Goal: Task Accomplishment & Management: Use online tool/utility

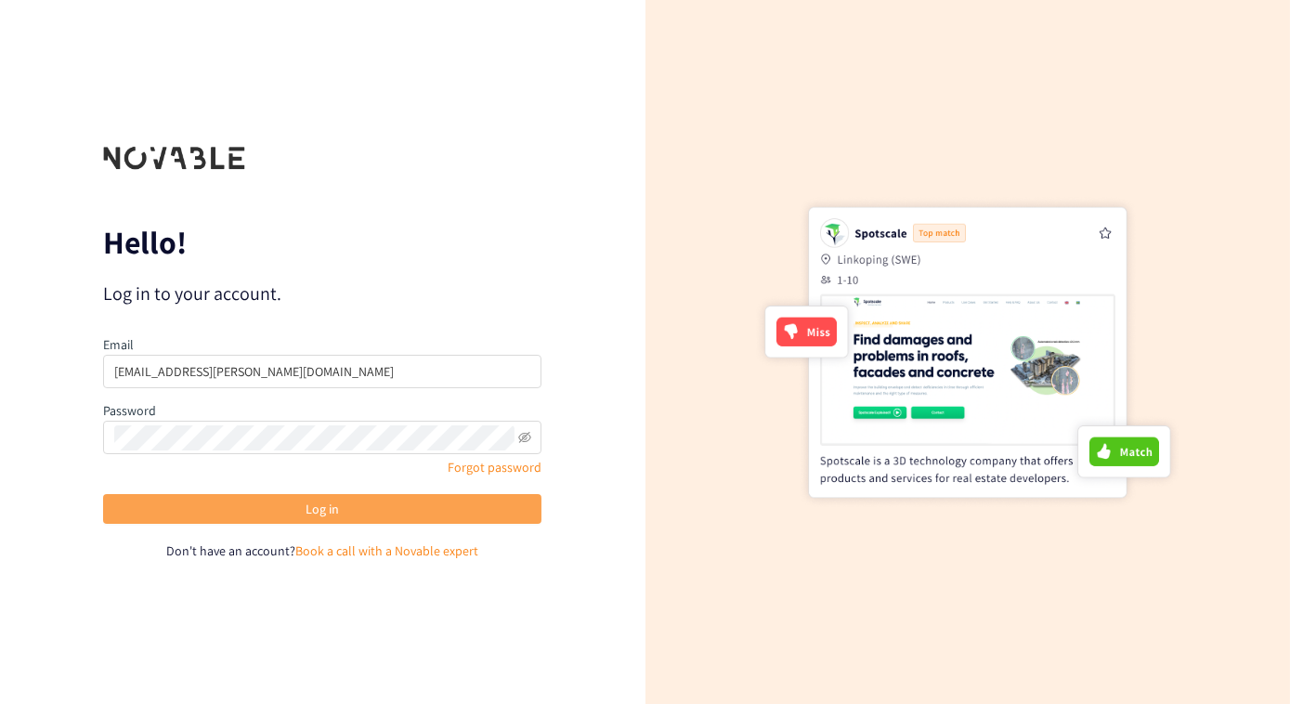
drag, startPoint x: 0, startPoint y: 0, endPoint x: 358, endPoint y: 515, distance: 626.7
click at [358, 515] on button "Log in" at bounding box center [322, 509] width 438 height 30
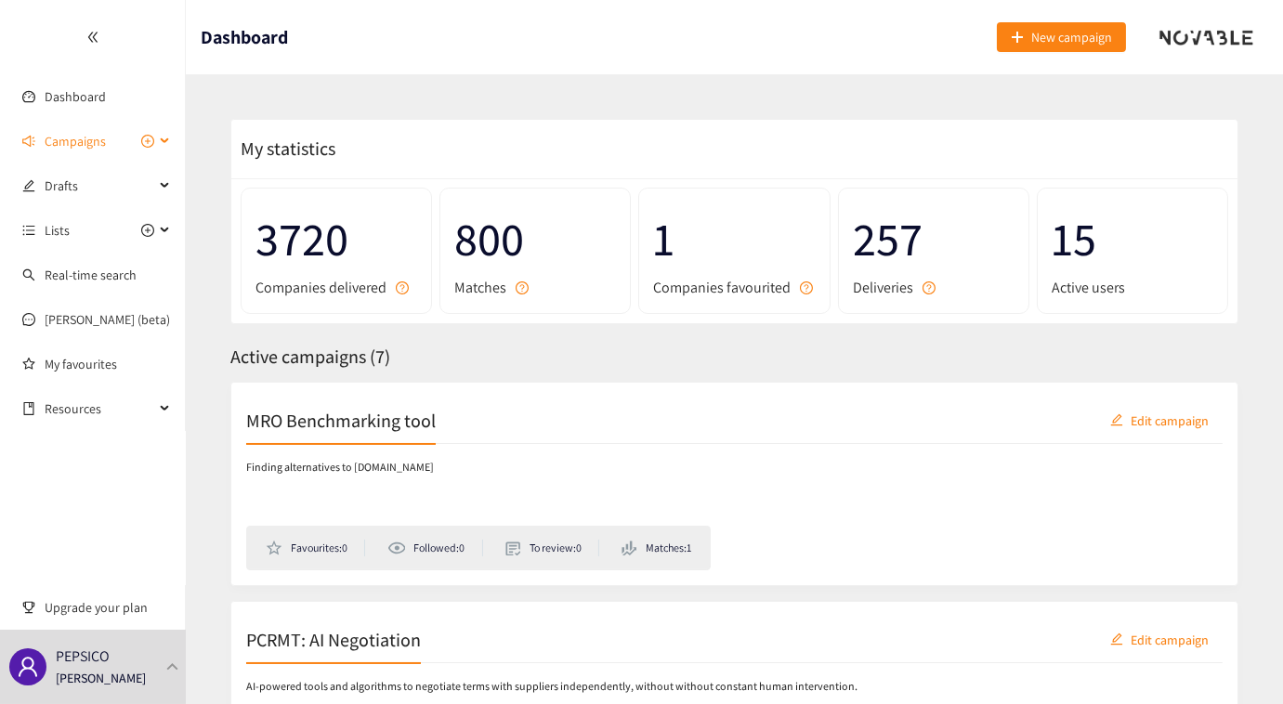
click at [160, 139] on div "Campaigns" at bounding box center [93, 141] width 186 height 37
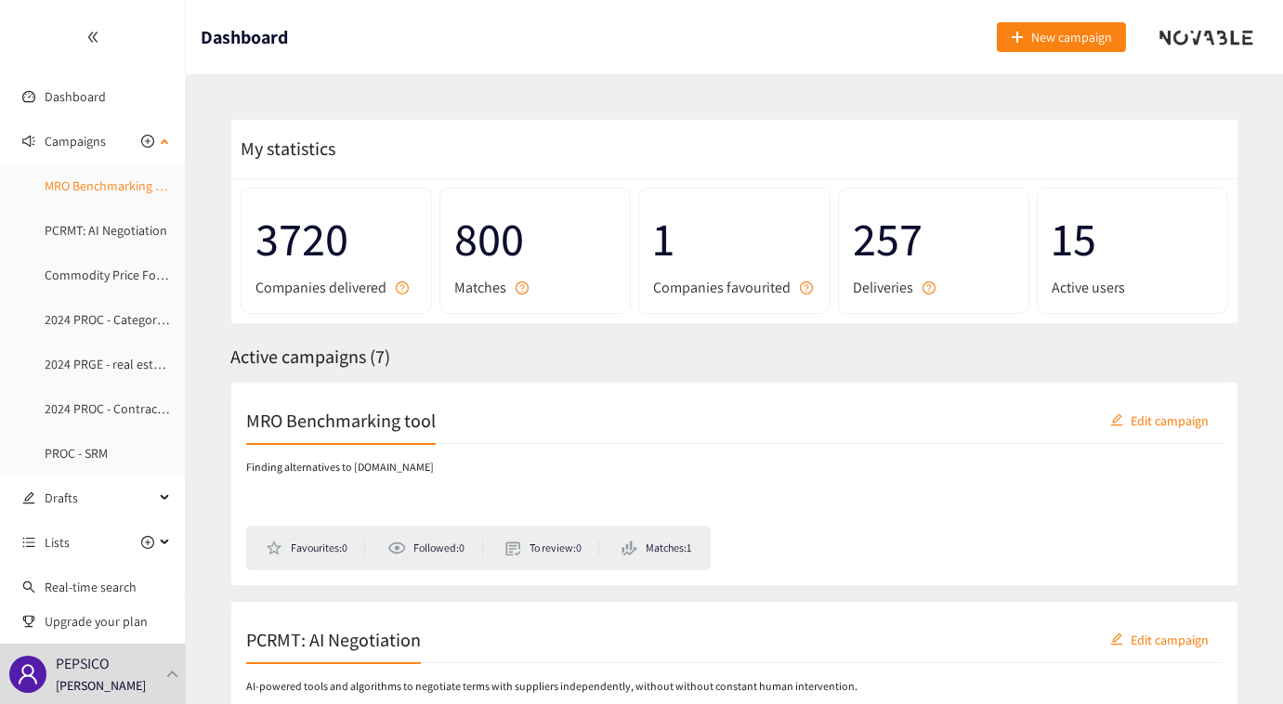
click at [109, 184] on link "MRO Benchmarking tool" at bounding box center [112, 185] width 134 height 17
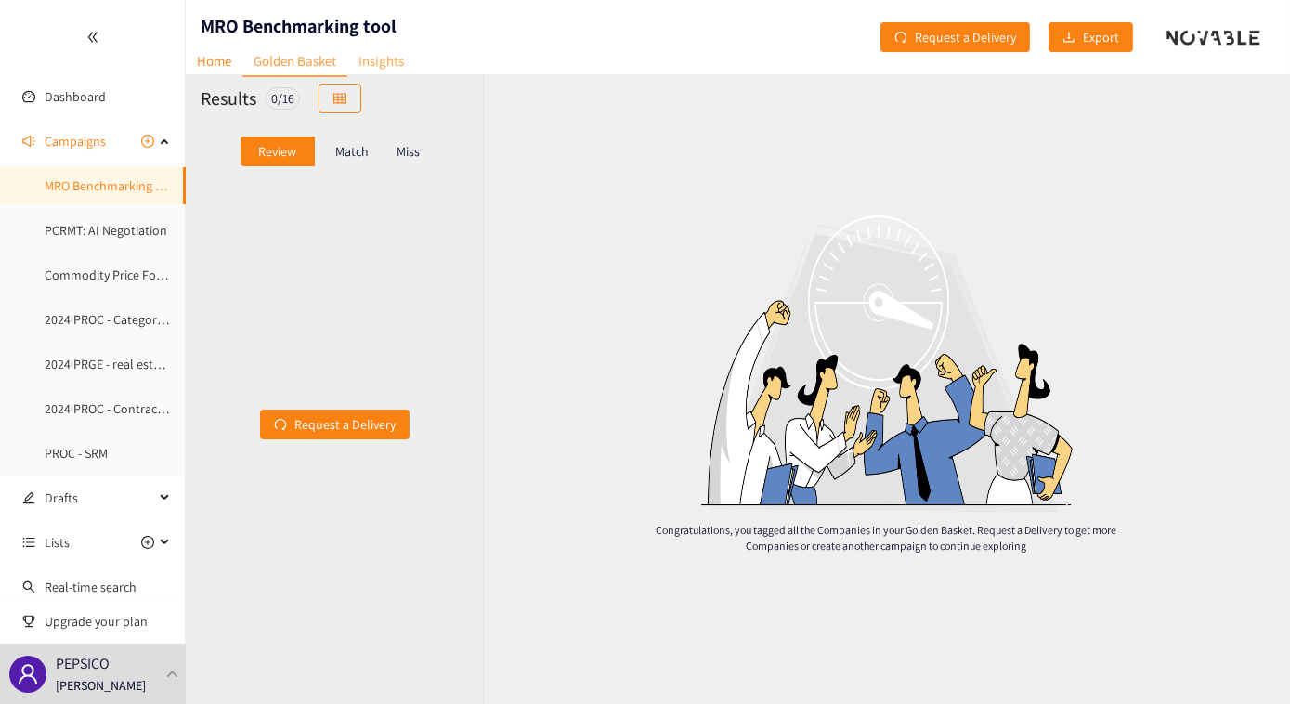
click at [376, 70] on link "Insights" at bounding box center [381, 60] width 68 height 29
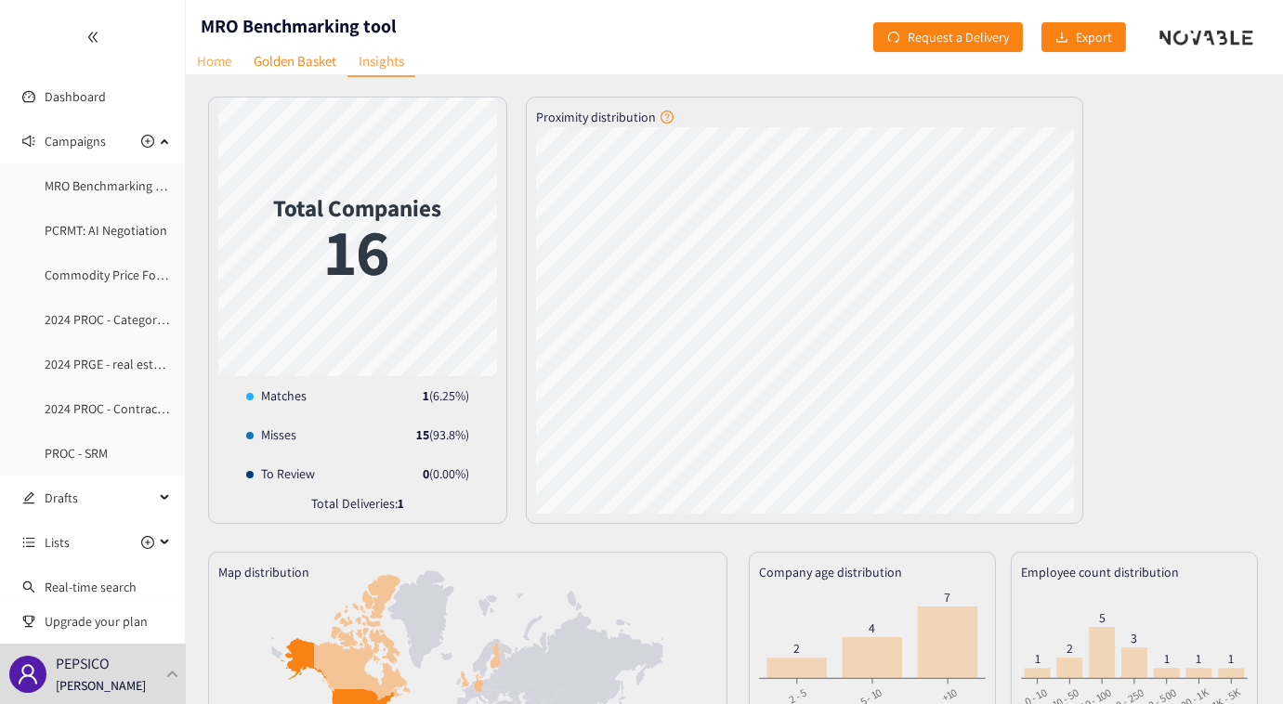
click at [213, 63] on link "Home" at bounding box center [214, 60] width 57 height 29
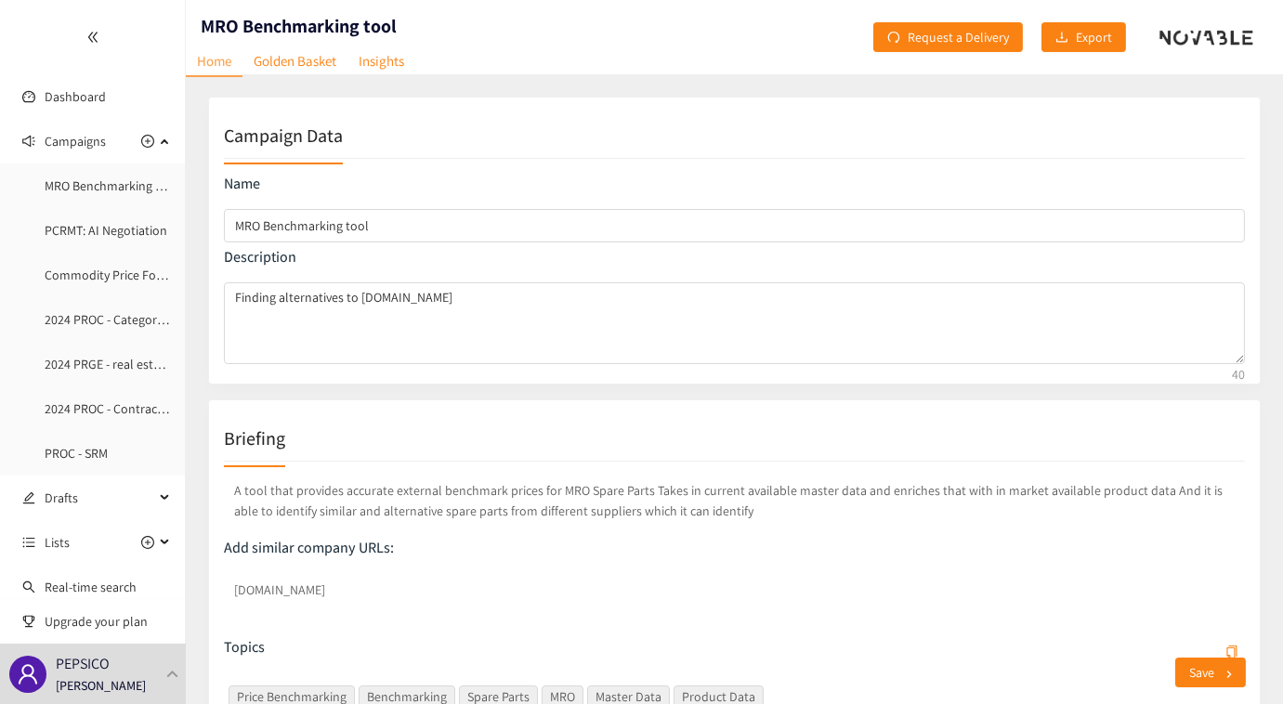
click at [98, 38] on div at bounding box center [92, 37] width 185 height 74
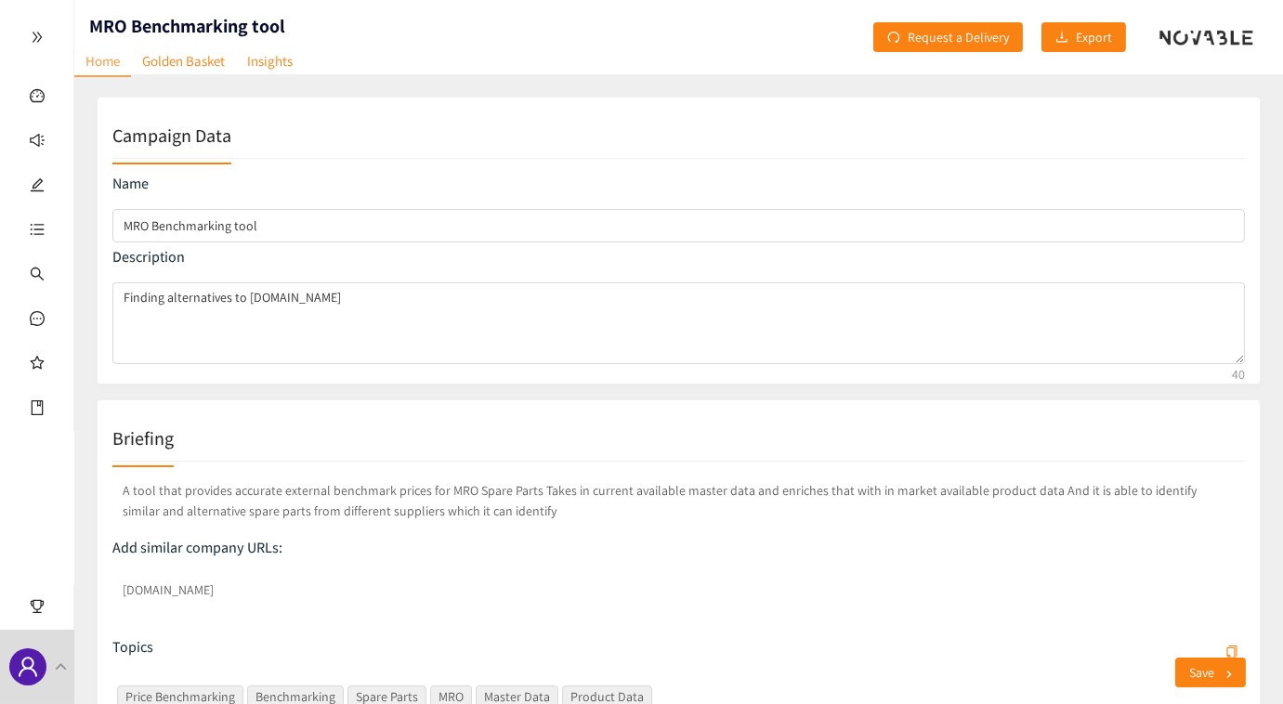
click at [1197, 31] on div at bounding box center [1206, 37] width 94 height 19
click at [1212, 33] on div at bounding box center [1206, 37] width 94 height 19
click at [31, 32] on icon "double-right" at bounding box center [37, 37] width 13 height 13
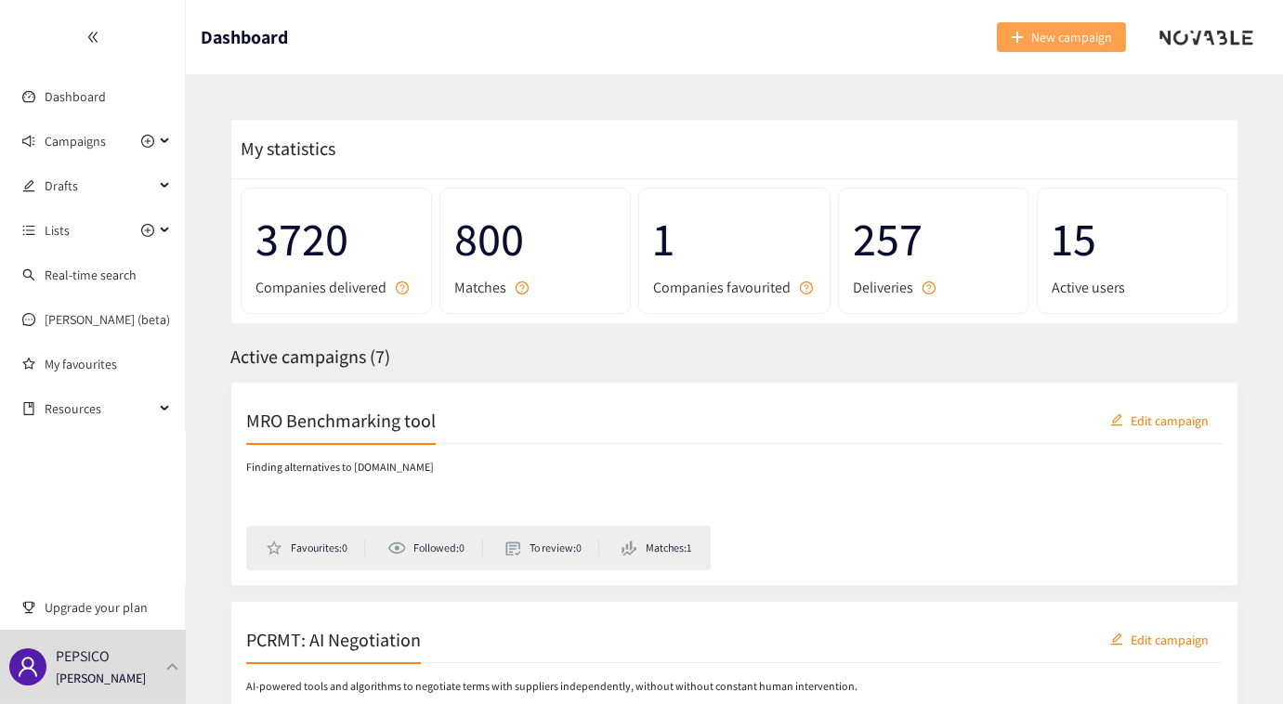
click at [1048, 31] on span "New campaign" at bounding box center [1071, 37] width 81 height 20
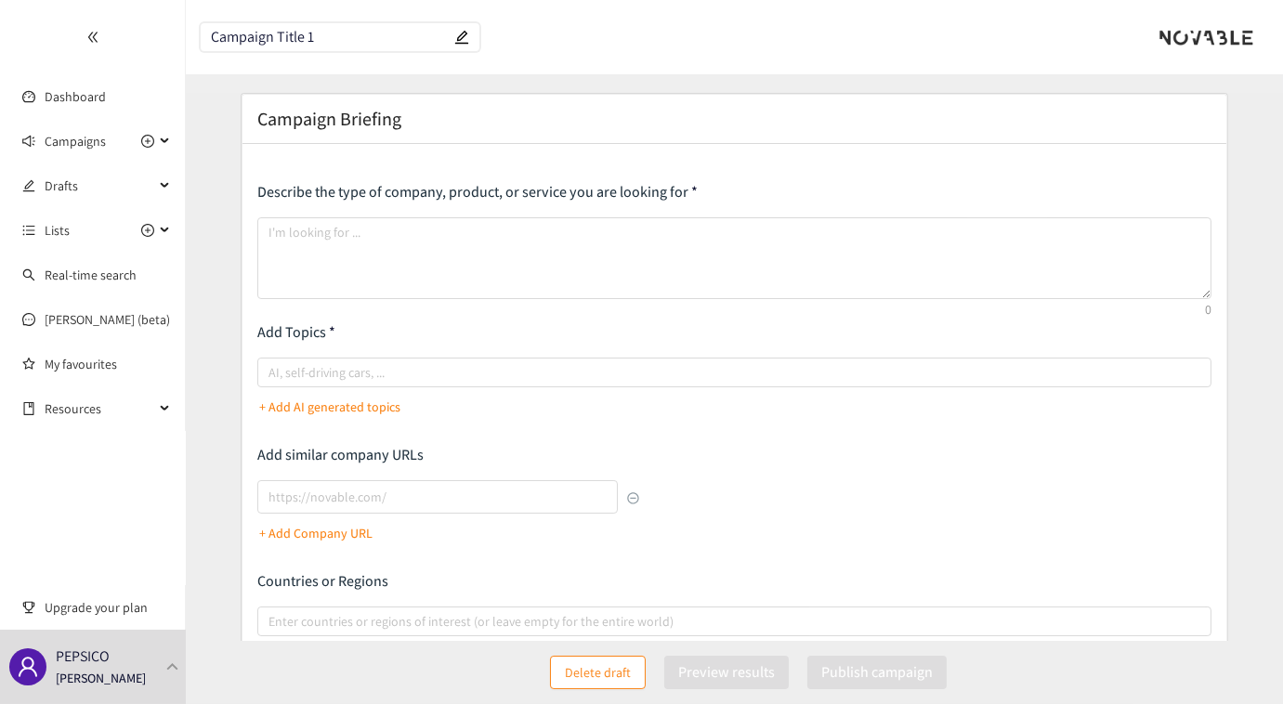
click at [740, 52] on header "Campaign Title 1" at bounding box center [734, 37] width 1097 height 74
click at [803, 27] on header "Campaign Title 1" at bounding box center [734, 37] width 1097 height 74
